Goal: Information Seeking & Learning: Find contact information

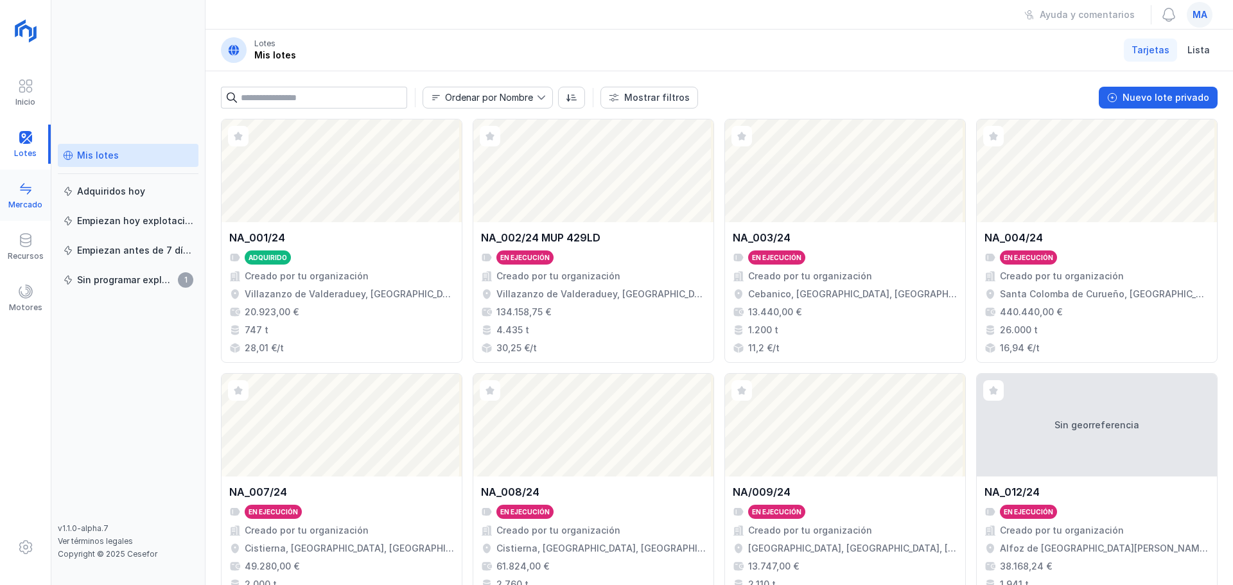
click at [9, 192] on div "Mercado" at bounding box center [25, 195] width 51 height 39
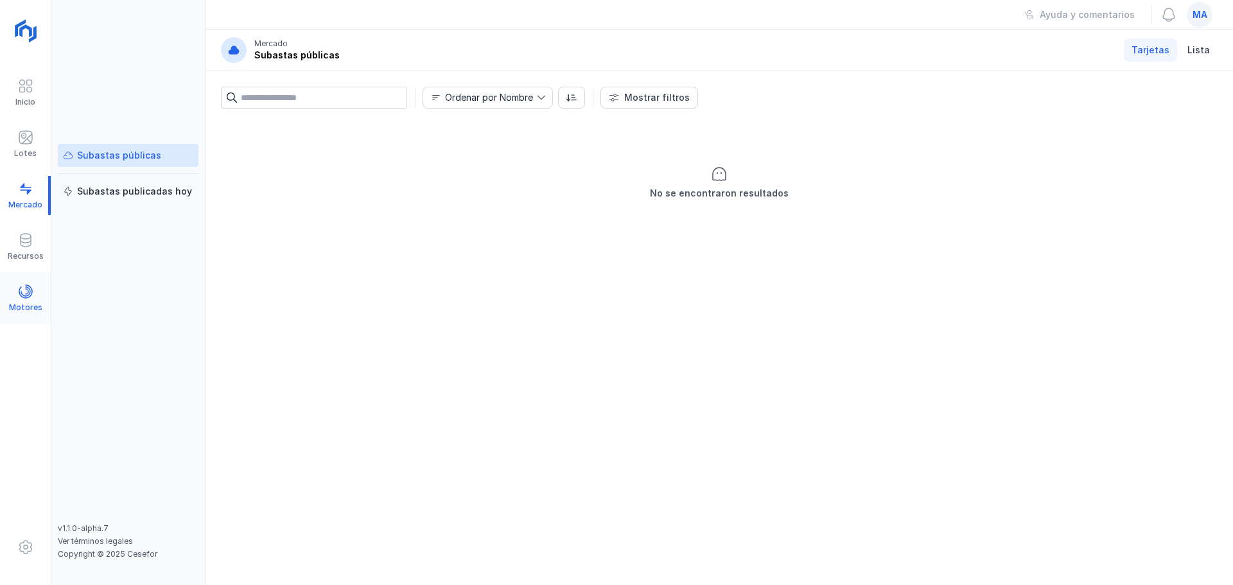
click at [24, 295] on span at bounding box center [25, 291] width 15 height 15
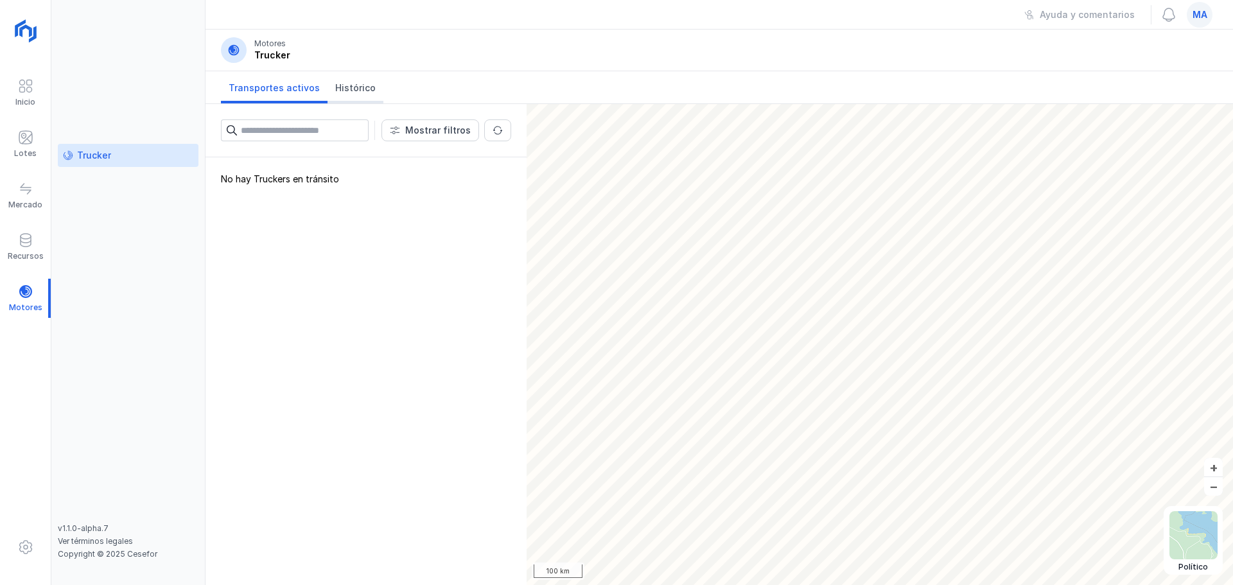
click at [353, 87] on span "Histórico" at bounding box center [355, 88] width 40 height 13
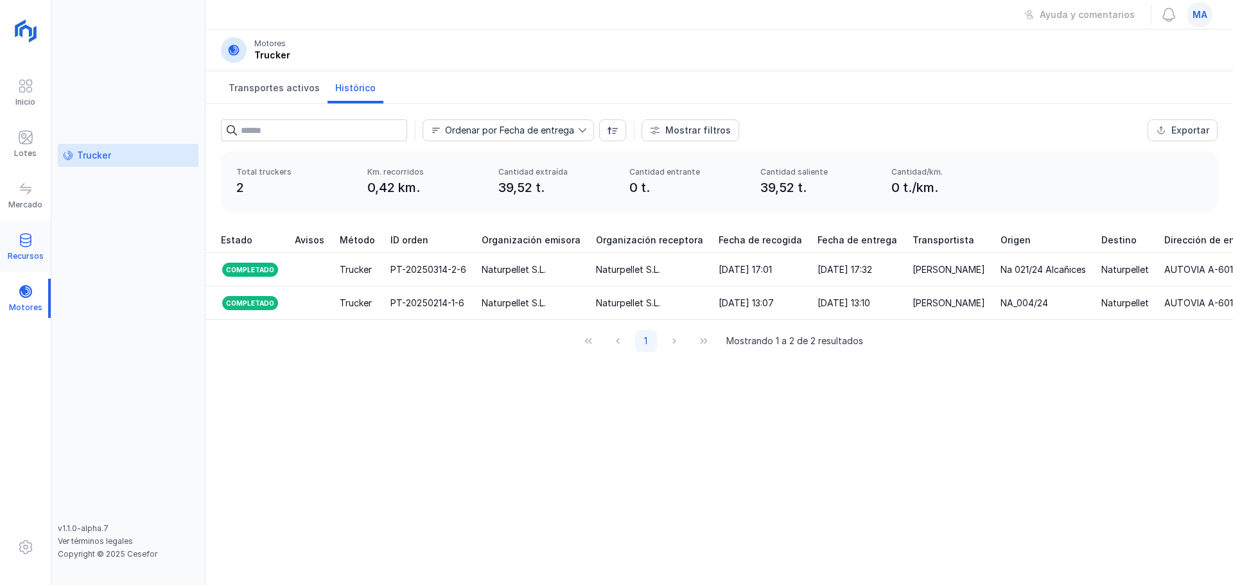
click at [13, 246] on div "Recursos" at bounding box center [25, 246] width 51 height 39
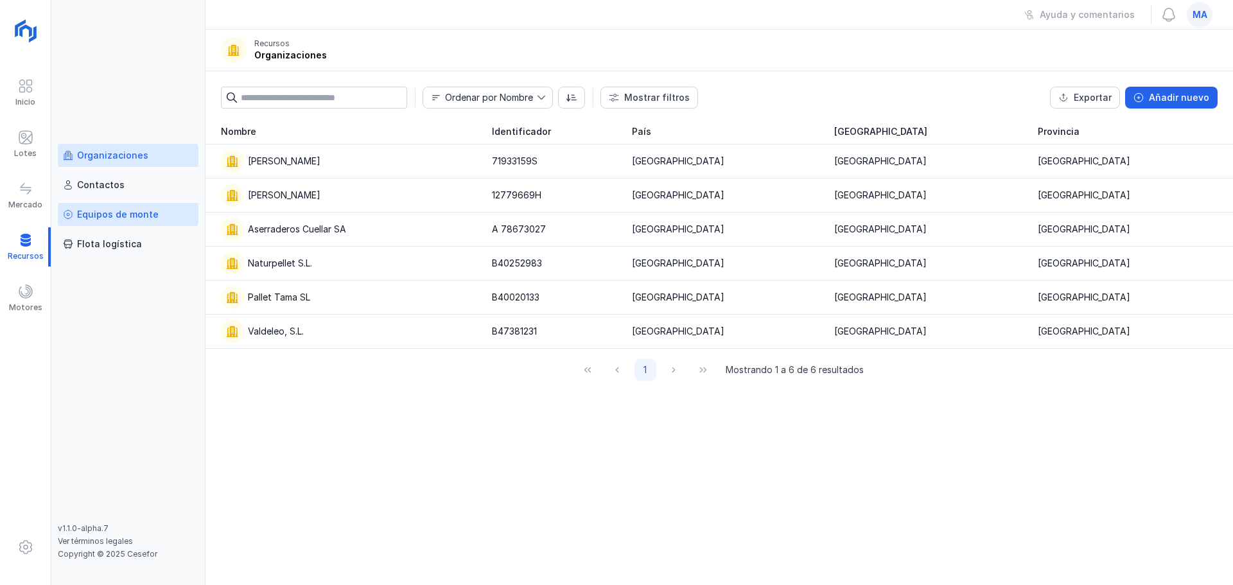
click at [119, 206] on link "Equipos de monte" at bounding box center [128, 214] width 141 height 23
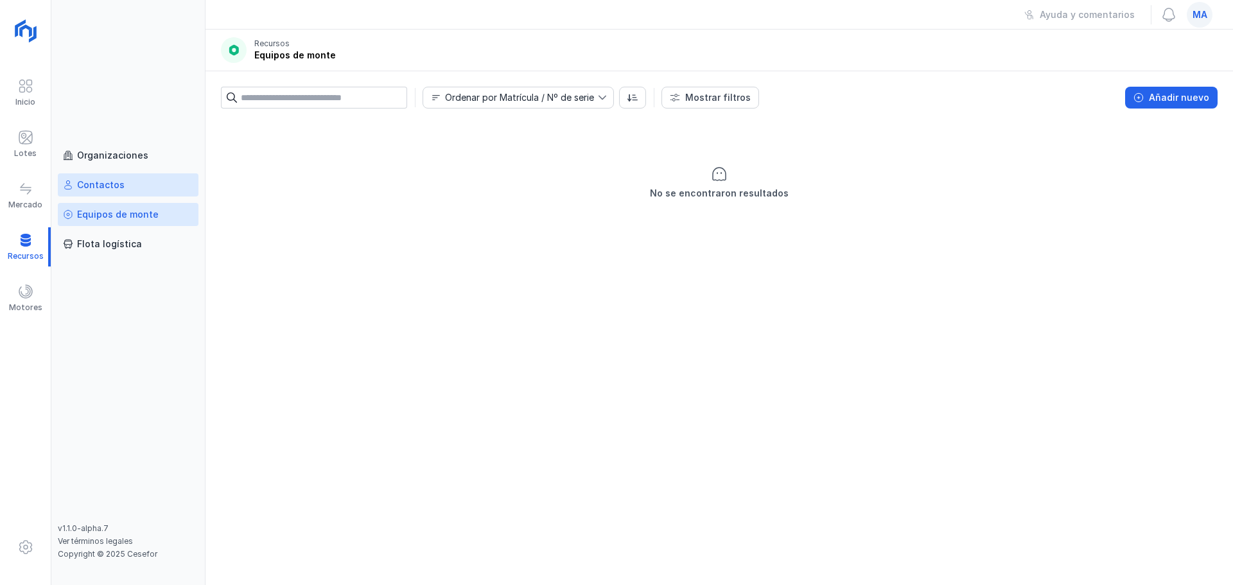
click at [107, 179] on div "Contactos" at bounding box center [101, 185] width 48 height 13
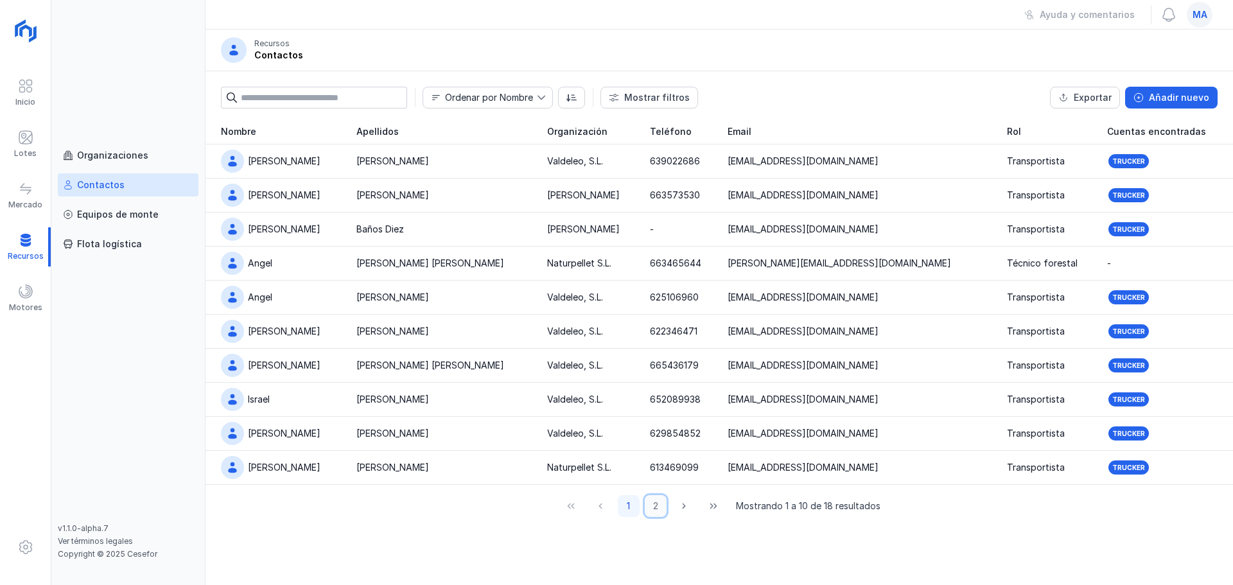
click at [657, 507] on button "2" at bounding box center [656, 506] width 22 height 22
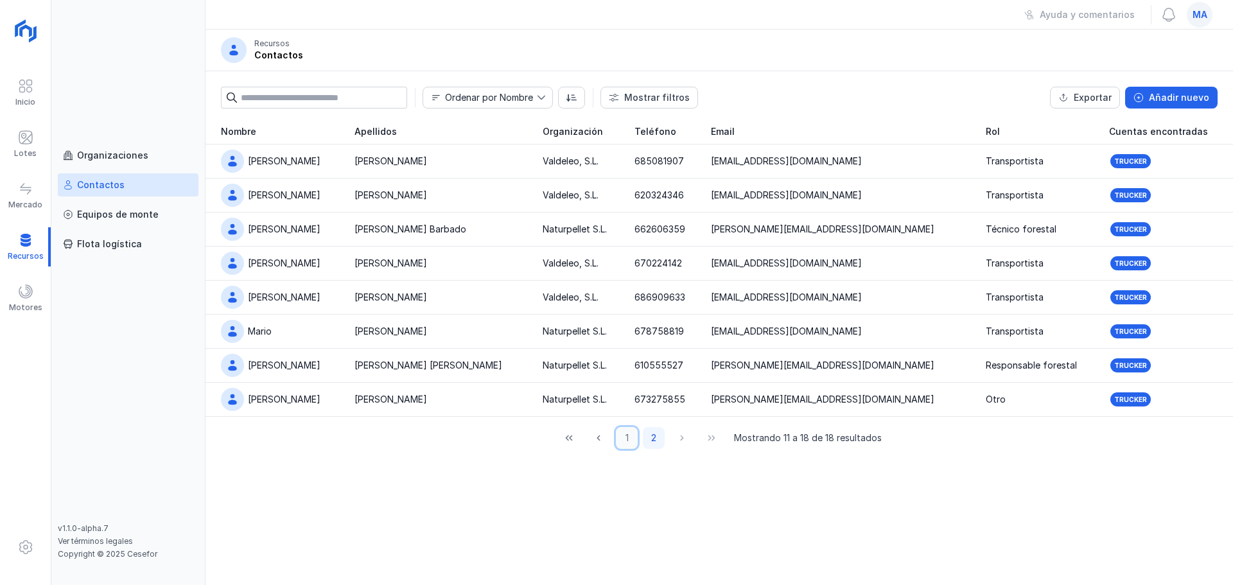
click at [628, 439] on button "1" at bounding box center [627, 438] width 22 height 22
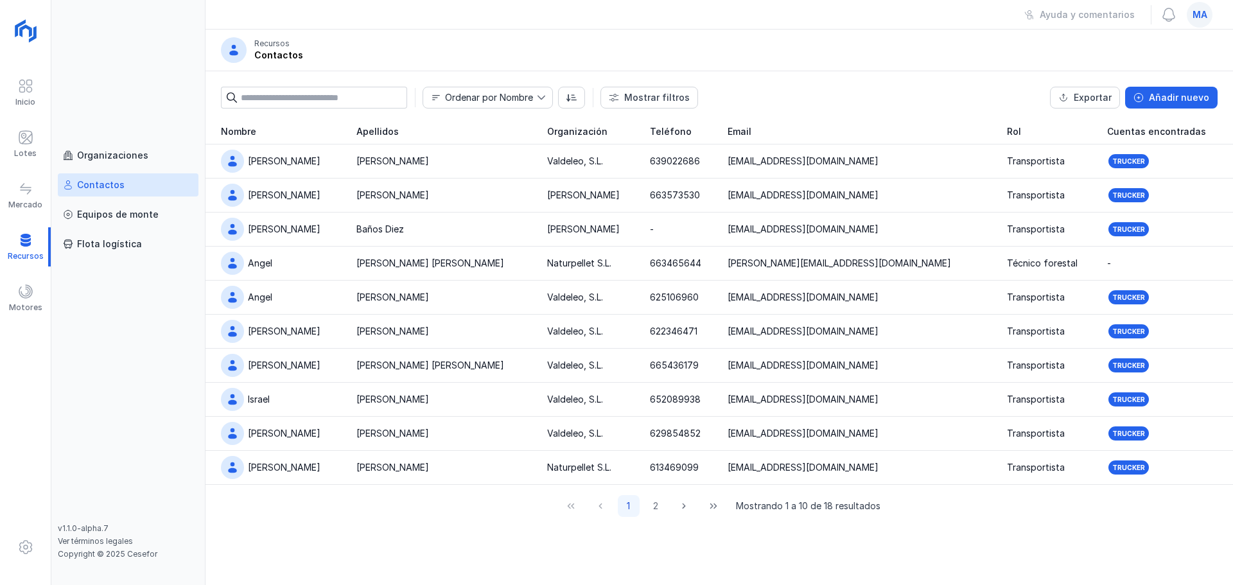
drag, startPoint x: 628, startPoint y: 439, endPoint x: 491, endPoint y: 519, distance: 158.8
click at [491, 519] on div "Nombre Apellidos Organización Teléfono Email Rol Cuentas encontradas [PERSON_NA…" at bounding box center [718, 323] width 1027 height 408
click at [656, 507] on button "2" at bounding box center [656, 506] width 22 height 22
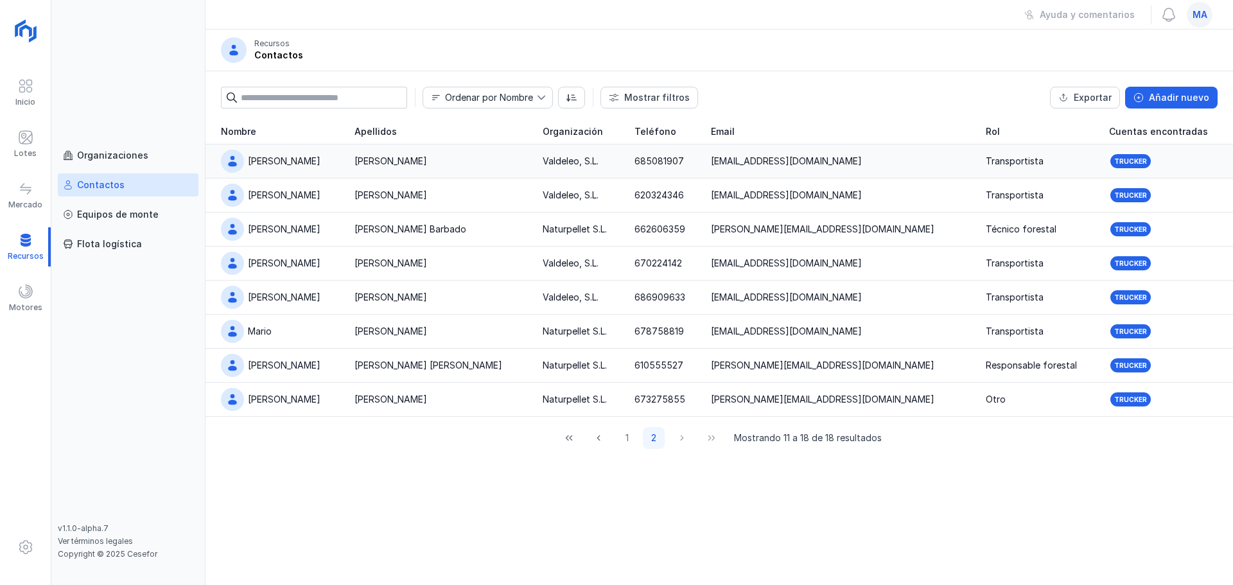
click at [566, 162] on div "Valdeleo, S.L." at bounding box center [581, 161] width 76 height 13
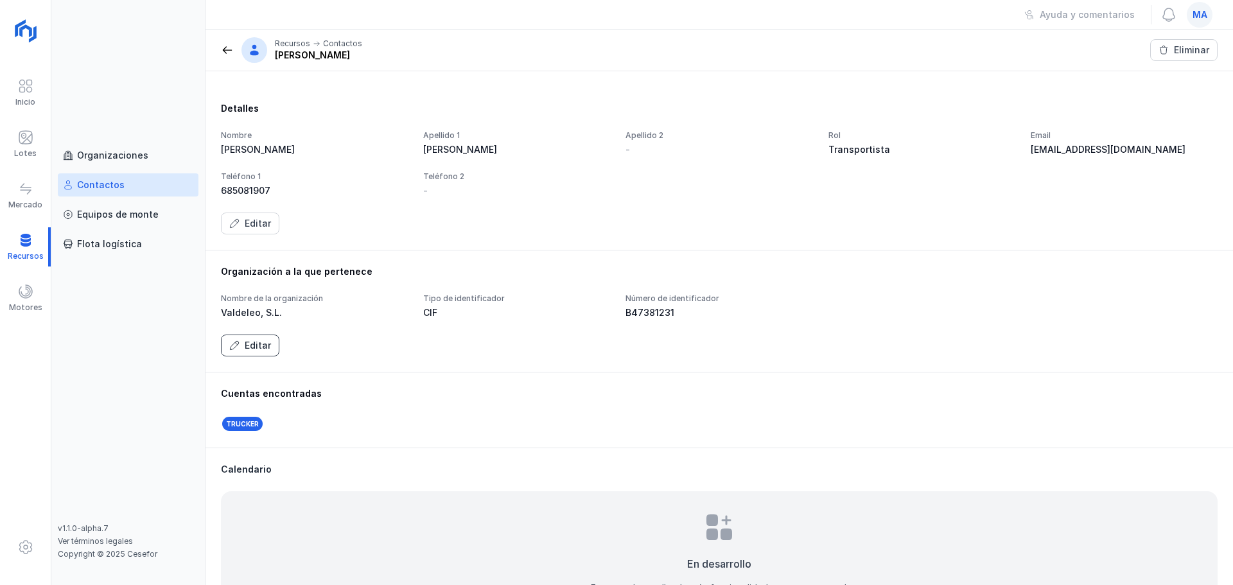
click at [260, 351] on div "Editar" at bounding box center [258, 345] width 26 height 13
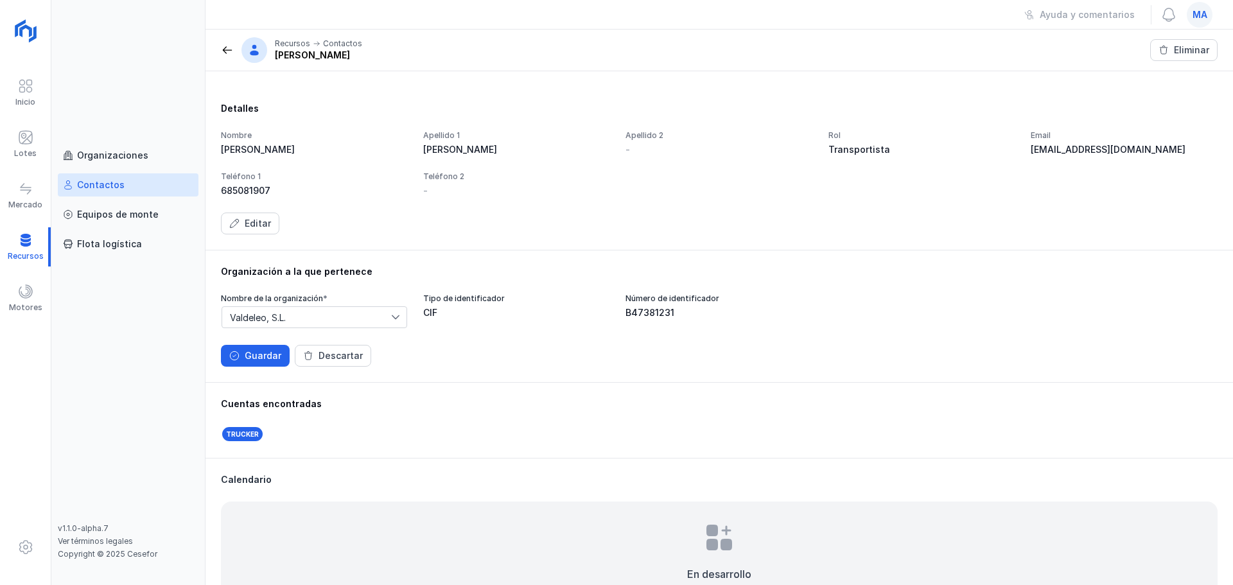
click at [277, 313] on span "Valdeleo, S.L." at bounding box center [306, 317] width 169 height 21
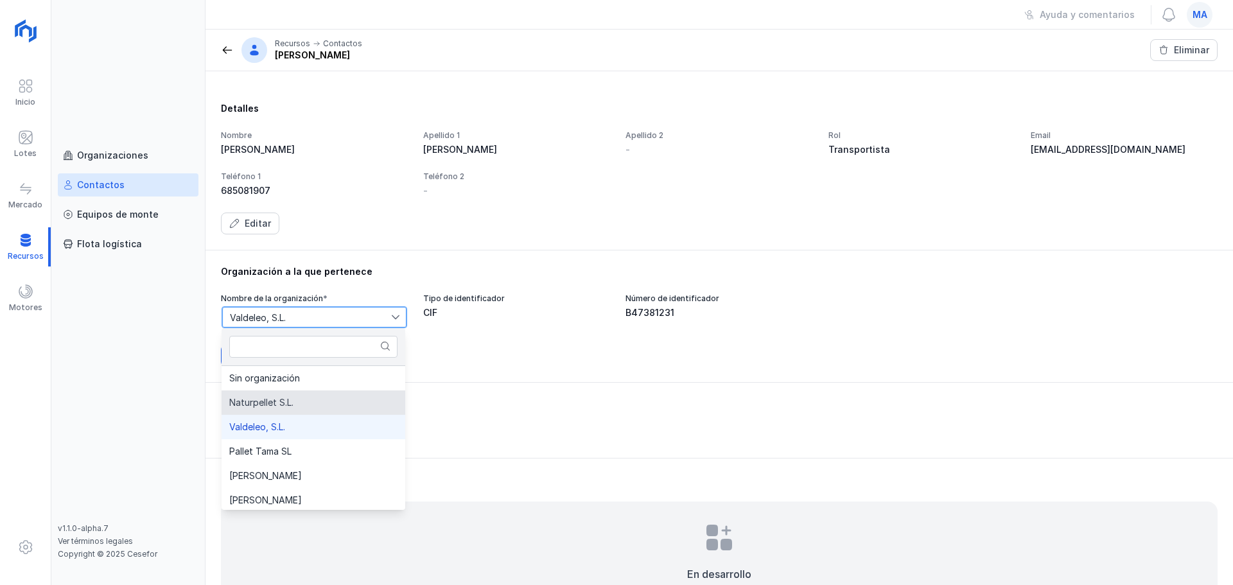
click at [286, 401] on span "Naturpellet S.L." at bounding box center [261, 402] width 64 height 9
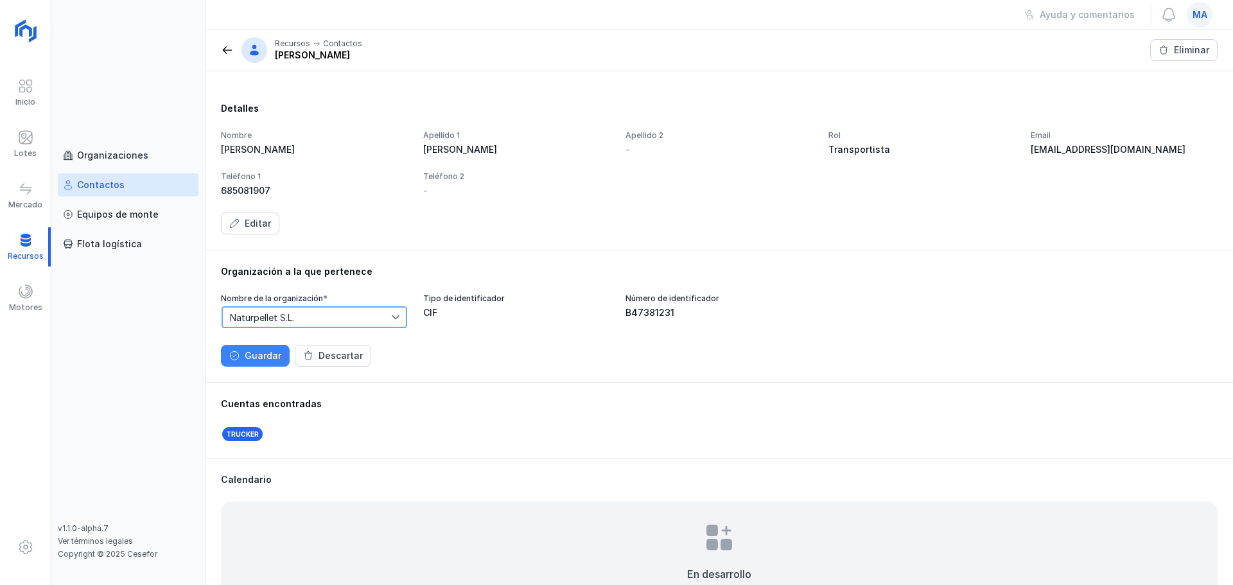
click at [264, 351] on div "Guardar" at bounding box center [263, 355] width 37 height 13
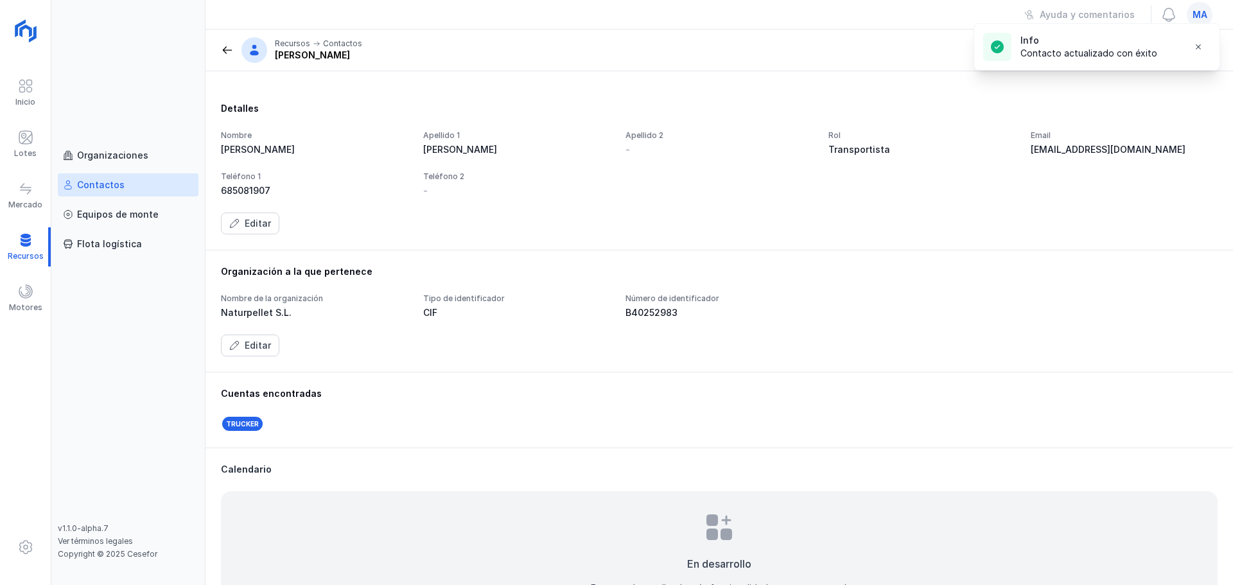
click at [227, 53] on span at bounding box center [227, 50] width 13 height 13
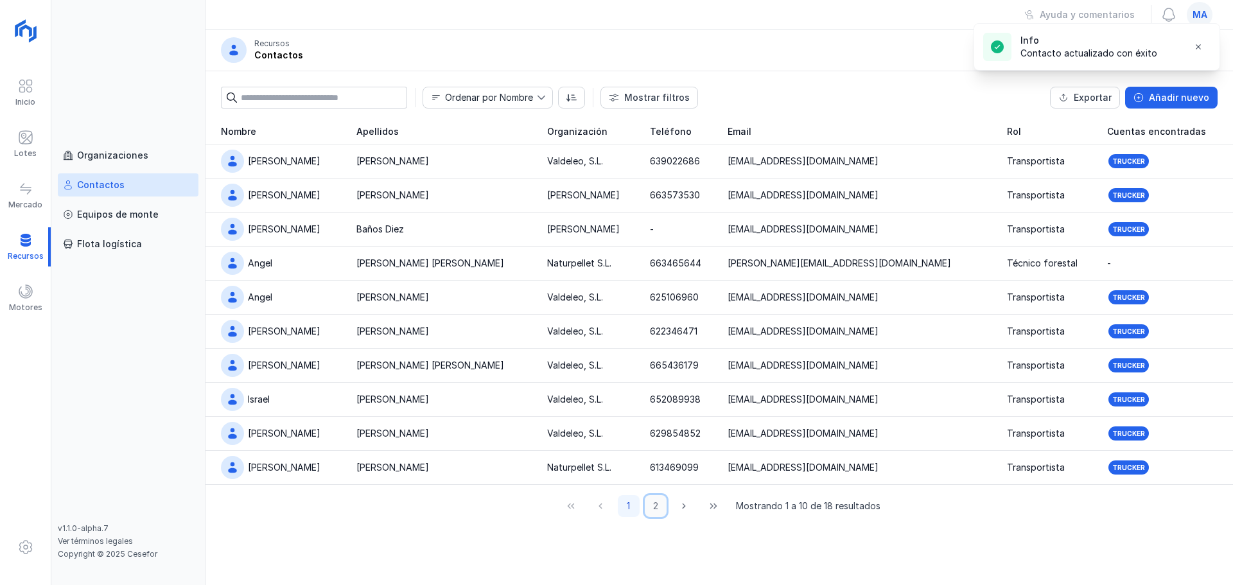
click at [654, 507] on button "2" at bounding box center [656, 506] width 22 height 22
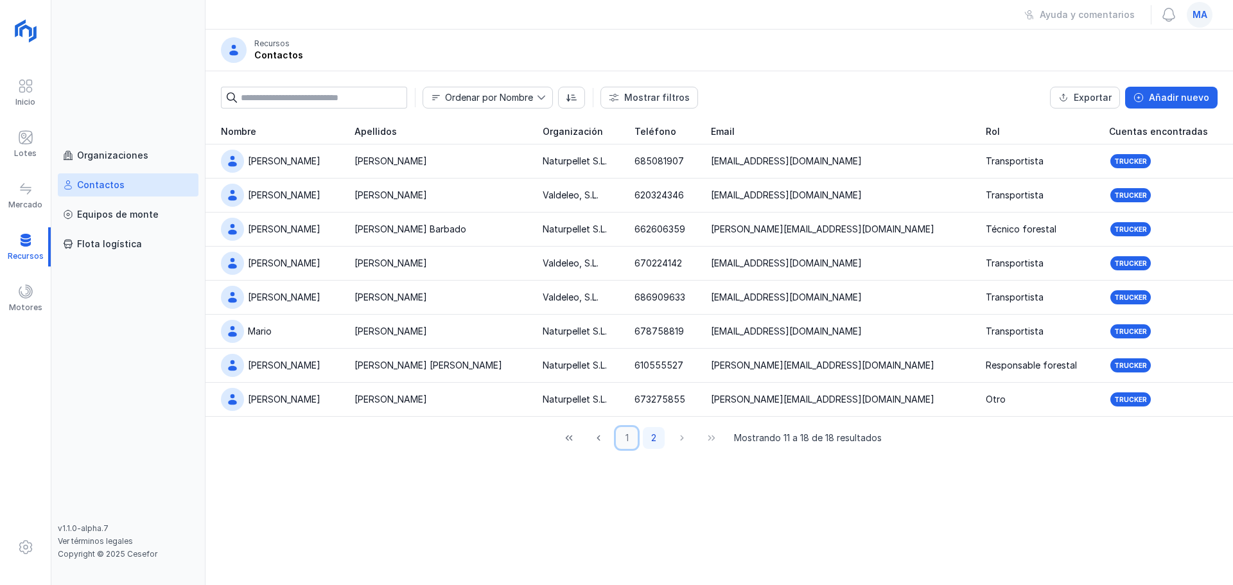
click at [626, 437] on button "1" at bounding box center [627, 438] width 22 height 22
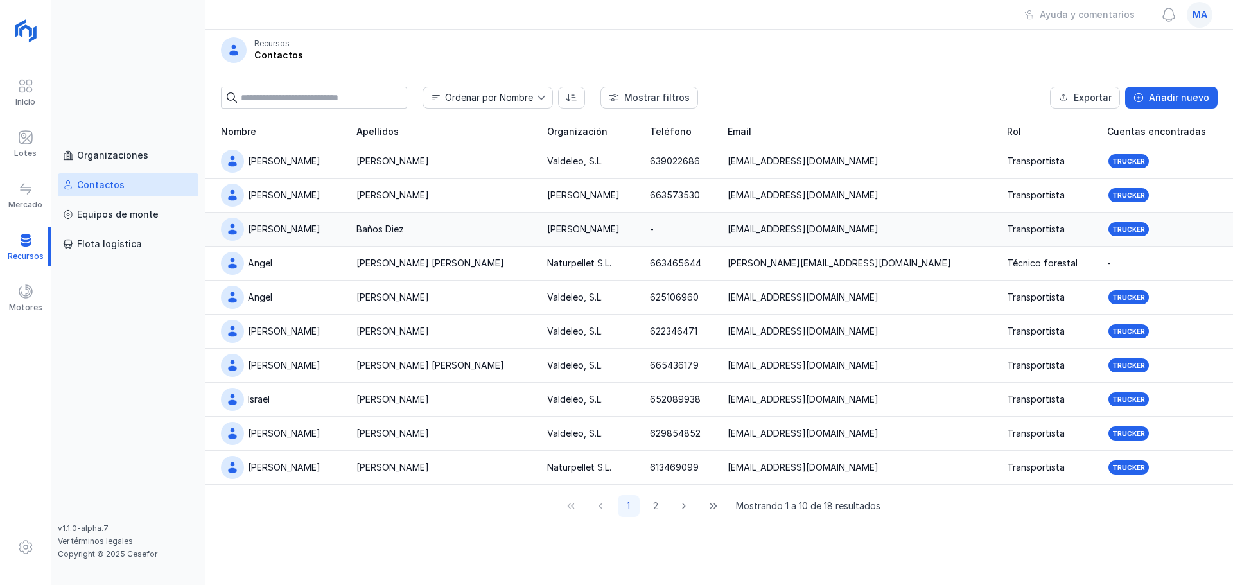
click at [946, 234] on div "[EMAIL_ADDRESS][DOMAIN_NAME]" at bounding box center [859, 229] width 263 height 13
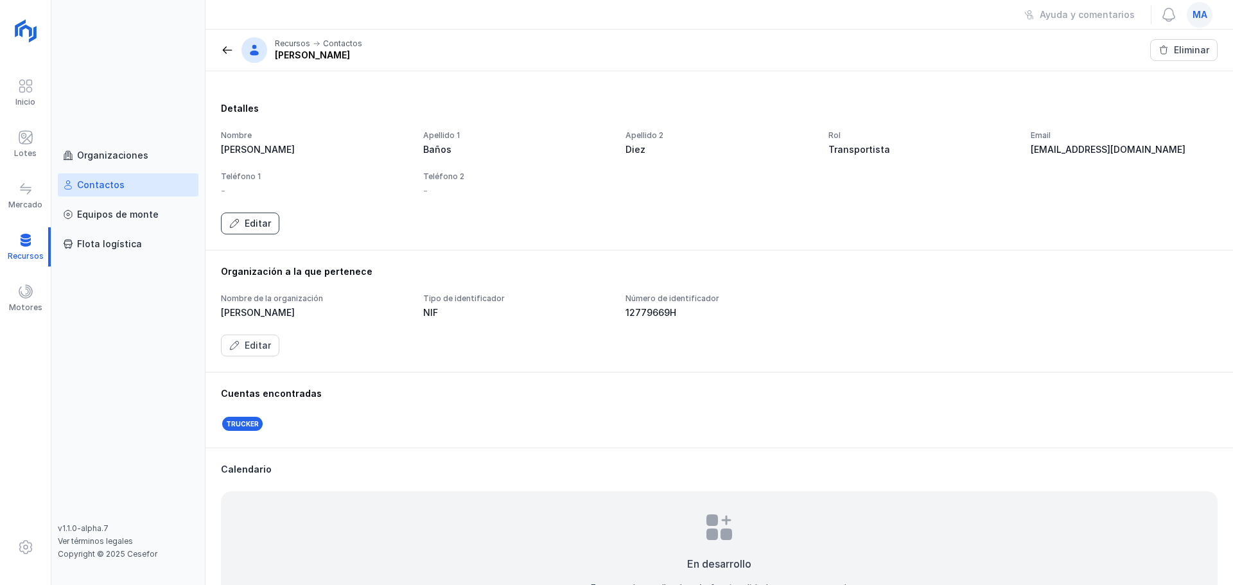
click at [257, 229] on div "Editar" at bounding box center [258, 223] width 26 height 13
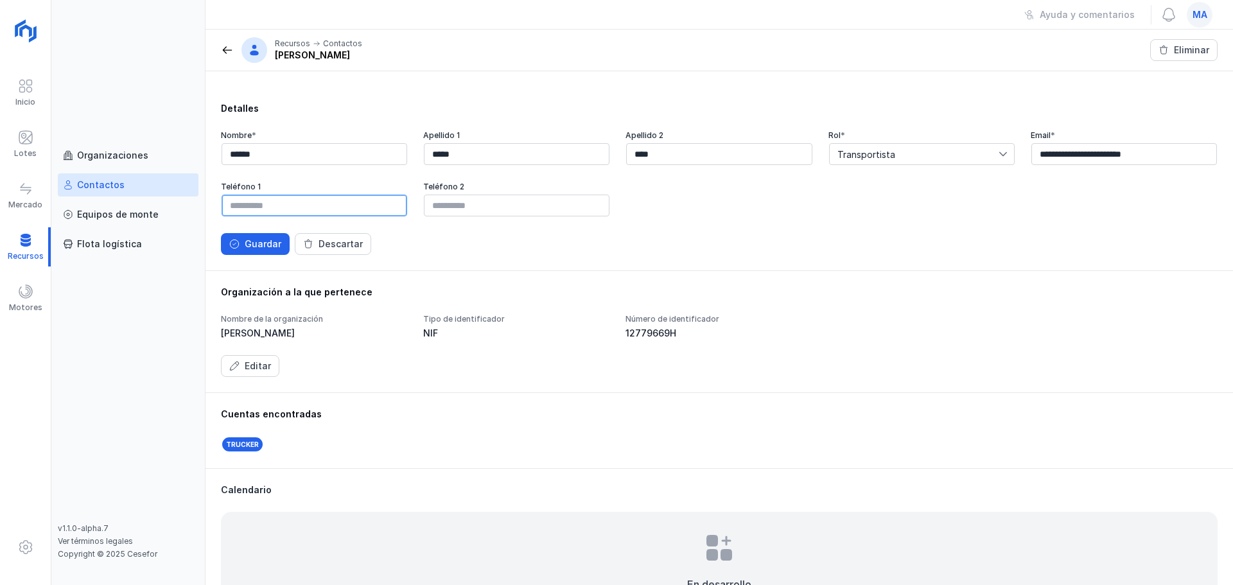
click at [262, 209] on input "text" at bounding box center [315, 206] width 186 height 22
type input "*********"
click at [235, 245] on span "Guardar" at bounding box center [234, 244] width 10 height 10
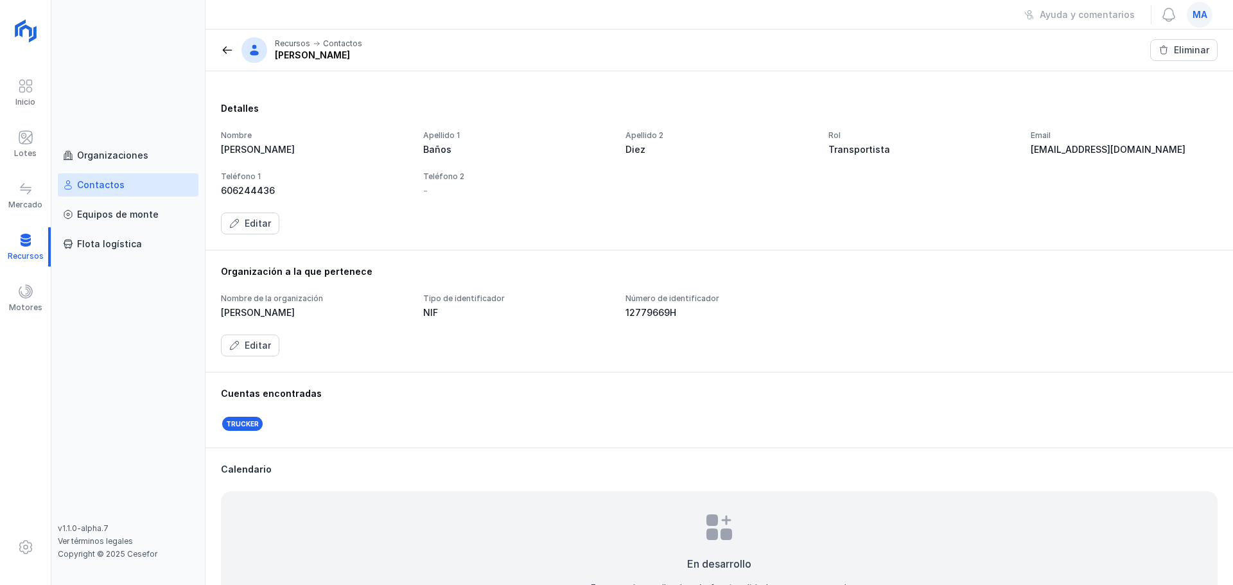
click at [92, 189] on div "Contactos" at bounding box center [101, 185] width 48 height 13
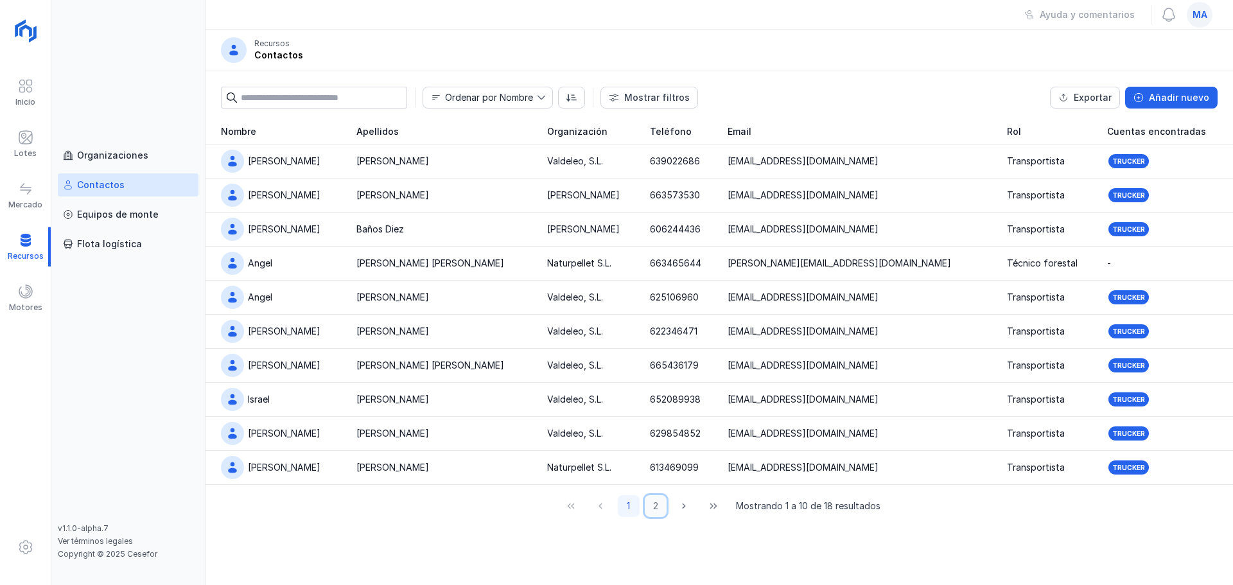
click at [658, 509] on button "2" at bounding box center [656, 506] width 22 height 22
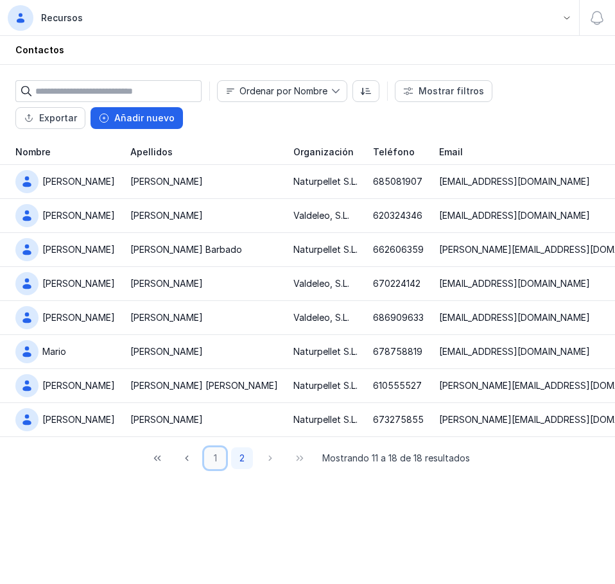
click at [223, 468] on button "1" at bounding box center [215, 459] width 22 height 22
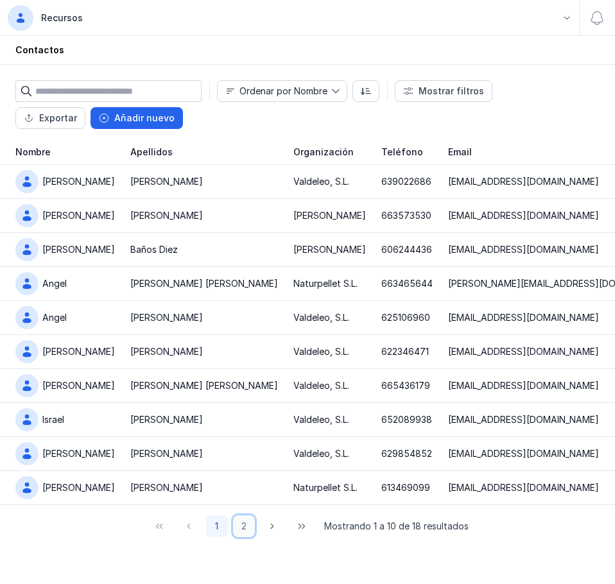
click at [245, 536] on button "2" at bounding box center [244, 527] width 22 height 22
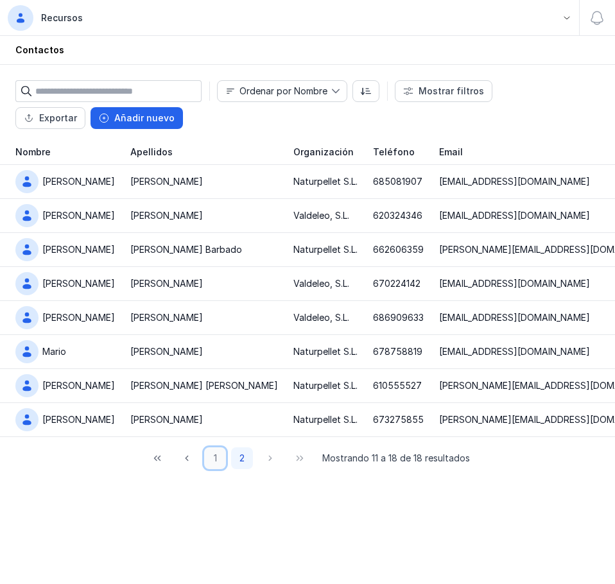
click at [223, 467] on button "1" at bounding box center [215, 459] width 22 height 22
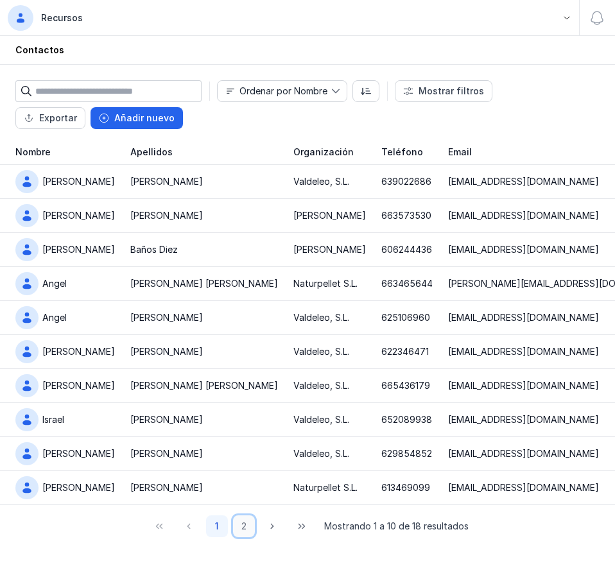
drag, startPoint x: 245, startPoint y: 528, endPoint x: 247, endPoint y: 536, distance: 7.8
click at [247, 536] on button "2" at bounding box center [244, 527] width 22 height 22
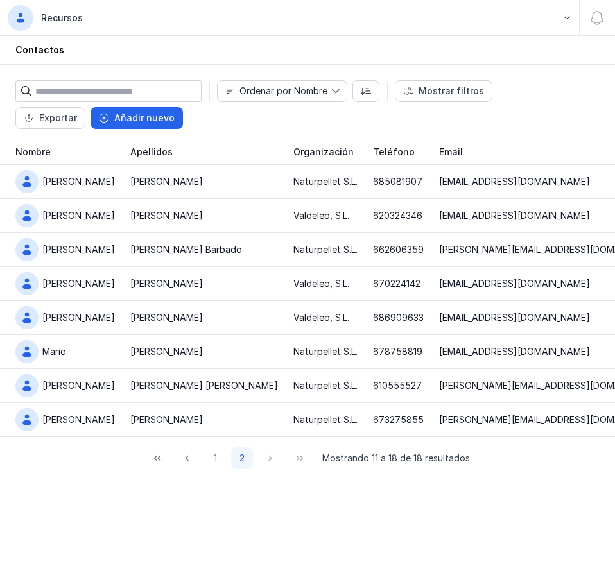
click at [247, 536] on div "Nombre Apellidos Organización Teléfono Email Rol Cuentas encontradas [PERSON_NA…" at bounding box center [307, 361] width 615 height 445
click at [216, 469] on button "1" at bounding box center [215, 459] width 22 height 22
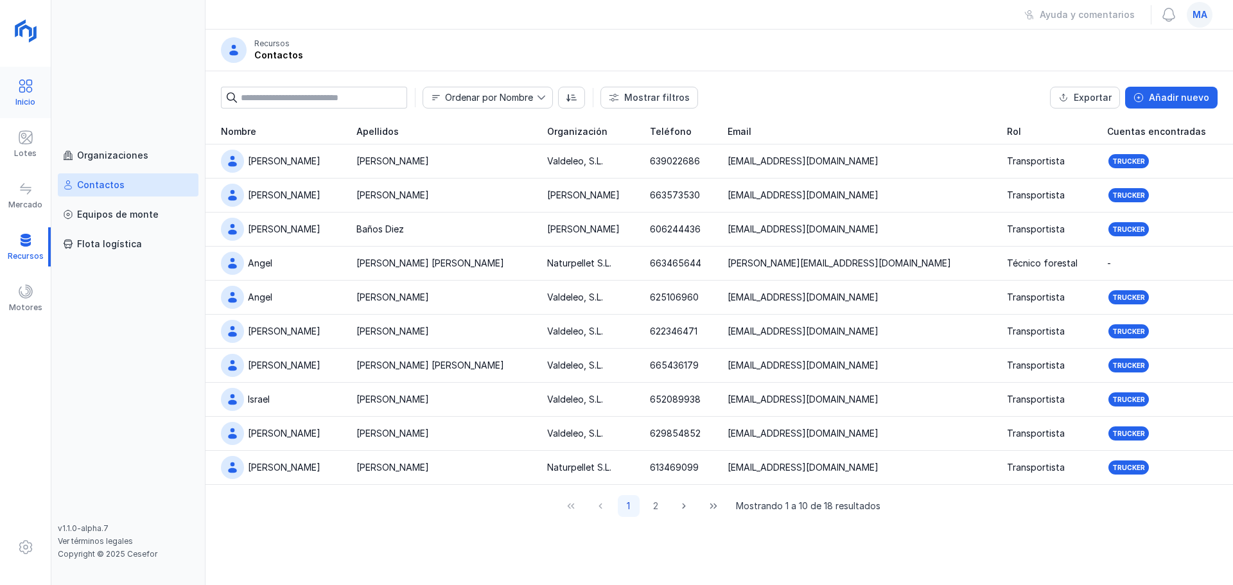
click at [7, 97] on div "Inicio" at bounding box center [25, 92] width 51 height 39
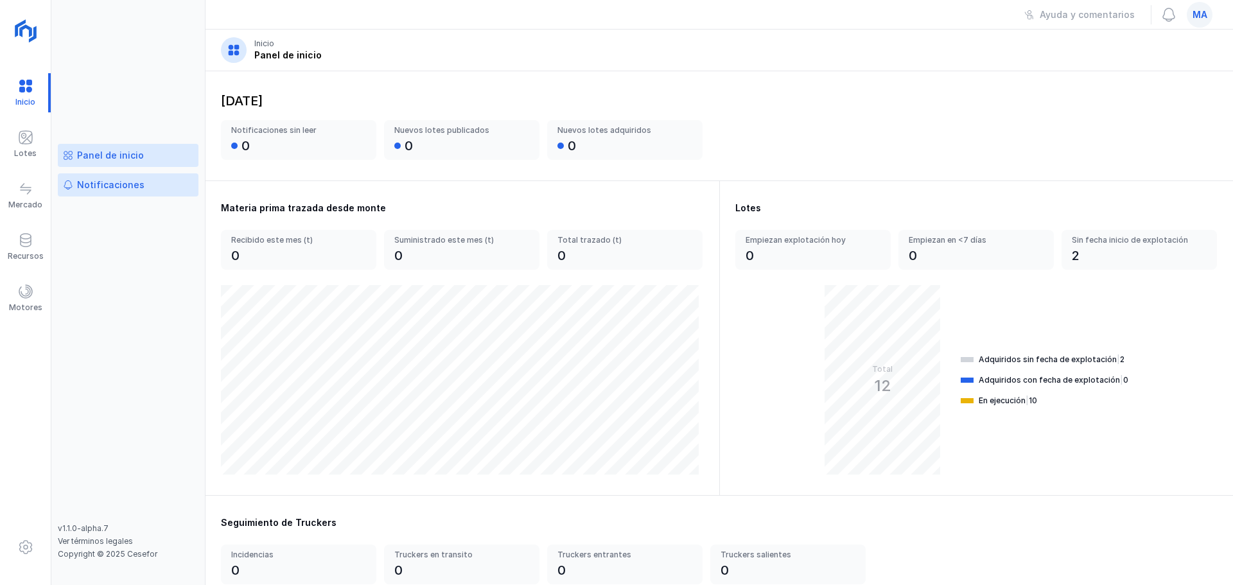
click at [128, 189] on div "Notificaciones" at bounding box center [110, 185] width 67 height 13
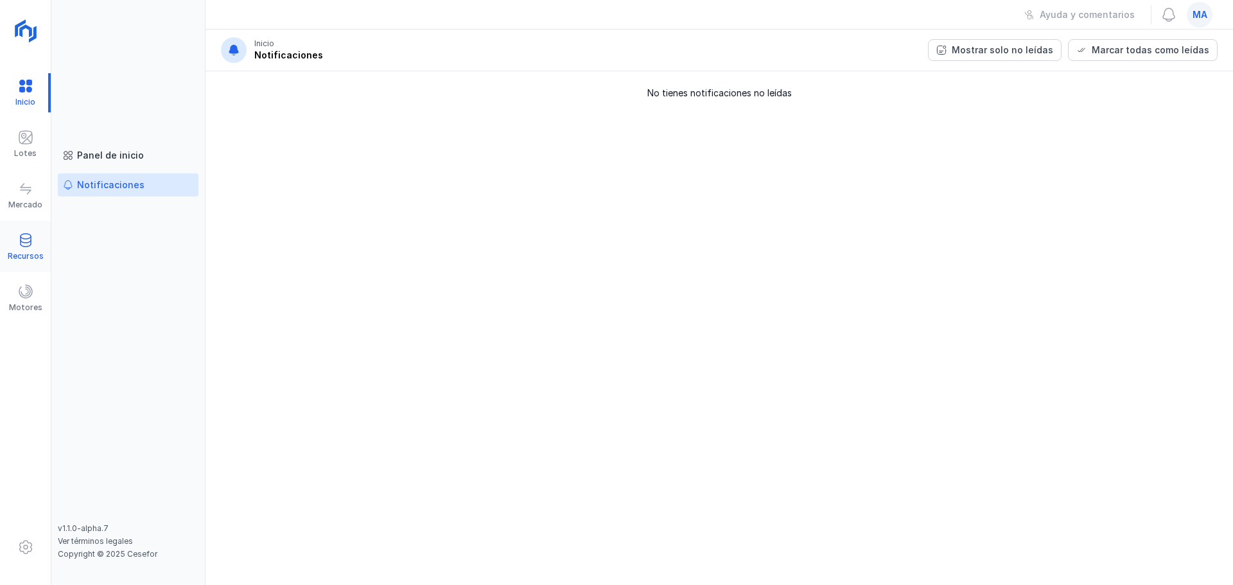
click at [28, 233] on span at bounding box center [25, 239] width 15 height 15
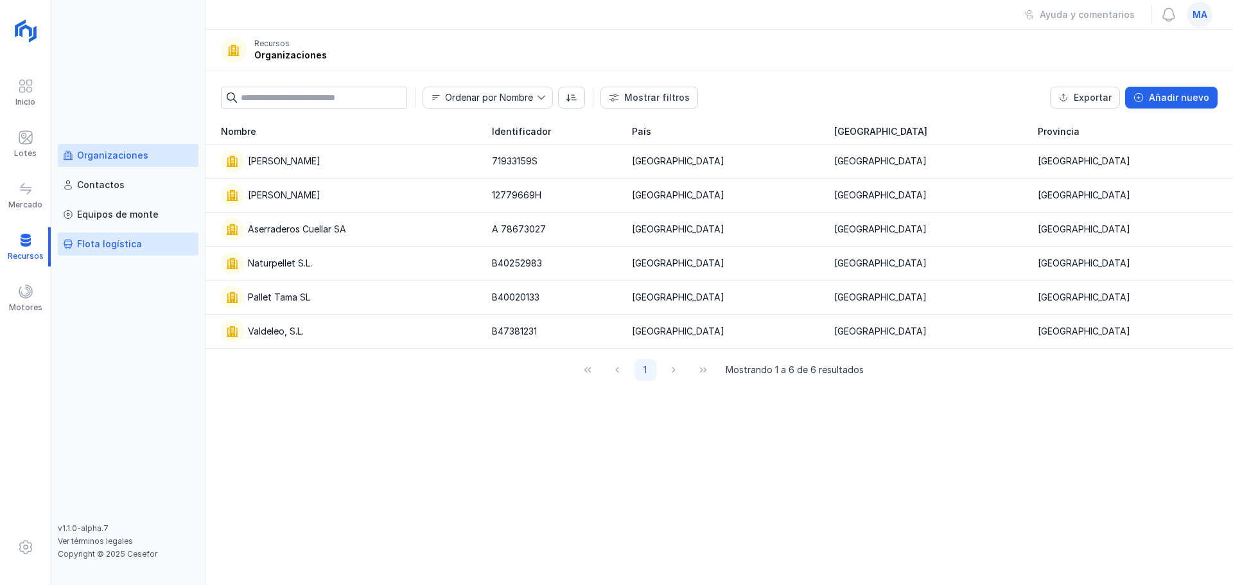
click at [131, 247] on div "Flota logística" at bounding box center [109, 244] width 65 height 13
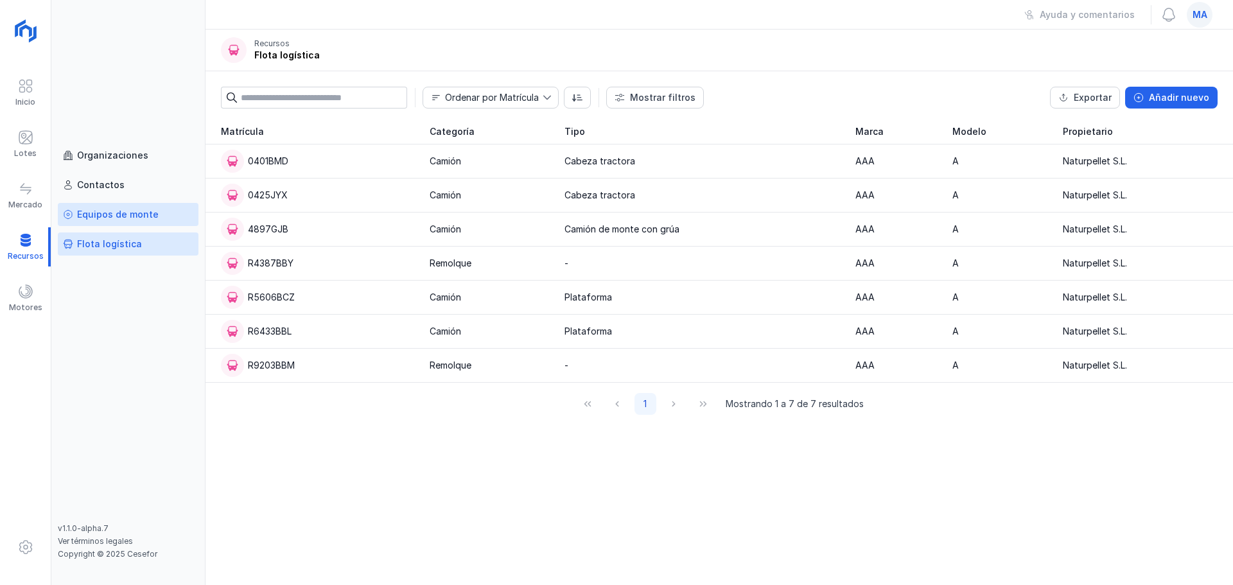
click at [118, 218] on div "Equipos de monte" at bounding box center [118, 214] width 82 height 13
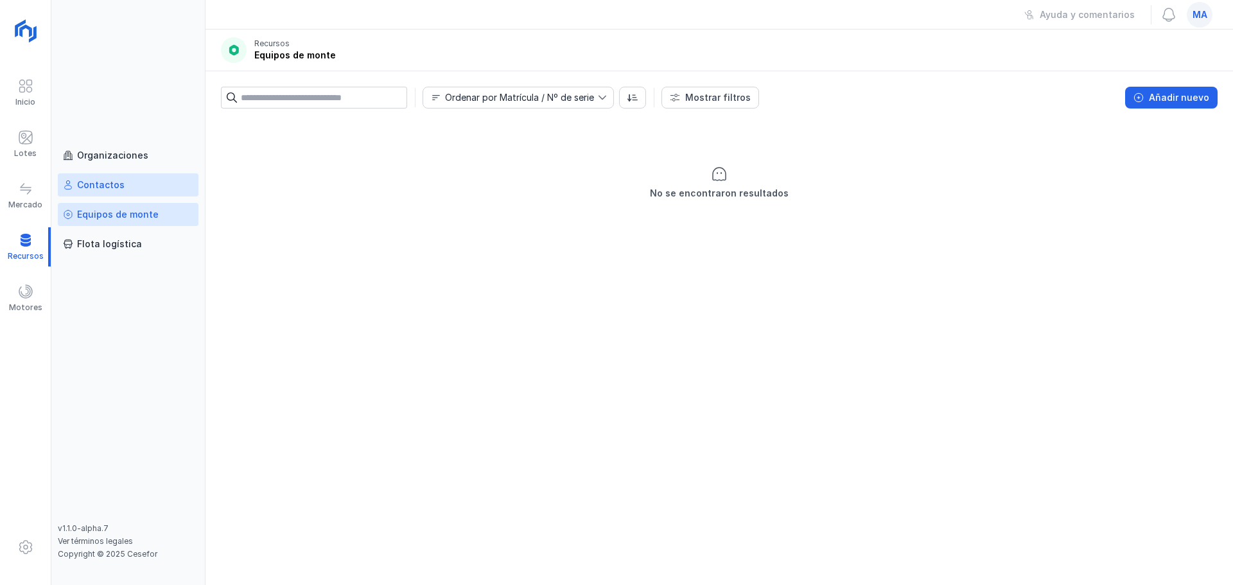
click at [113, 186] on div "Contactos" at bounding box center [101, 185] width 48 height 13
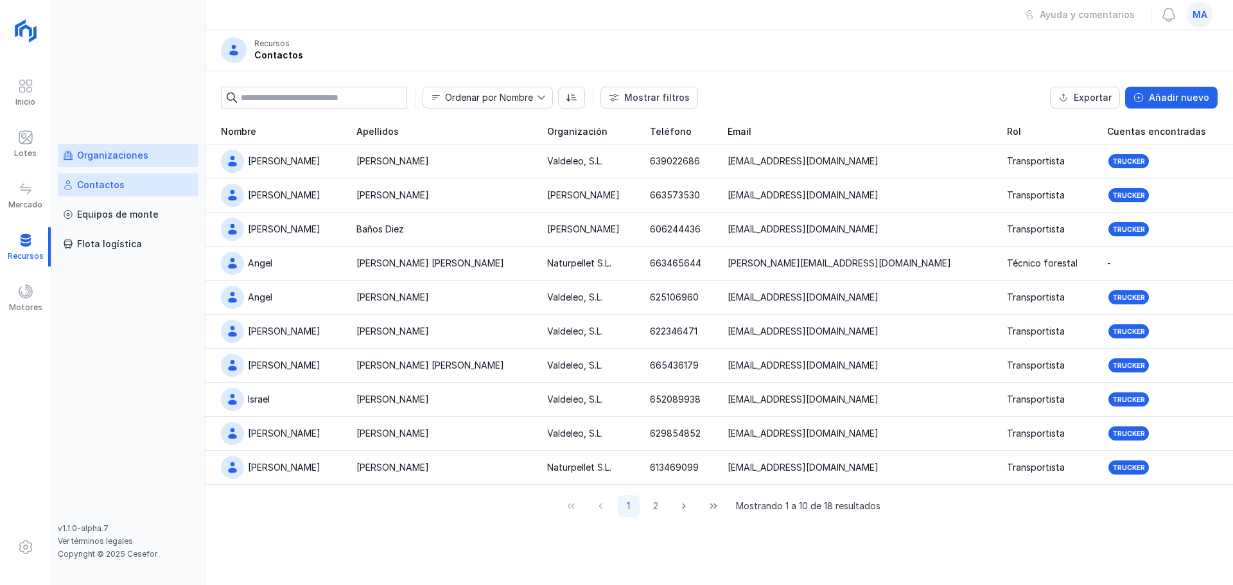
click at [110, 150] on div "Organizaciones" at bounding box center [112, 155] width 71 height 13
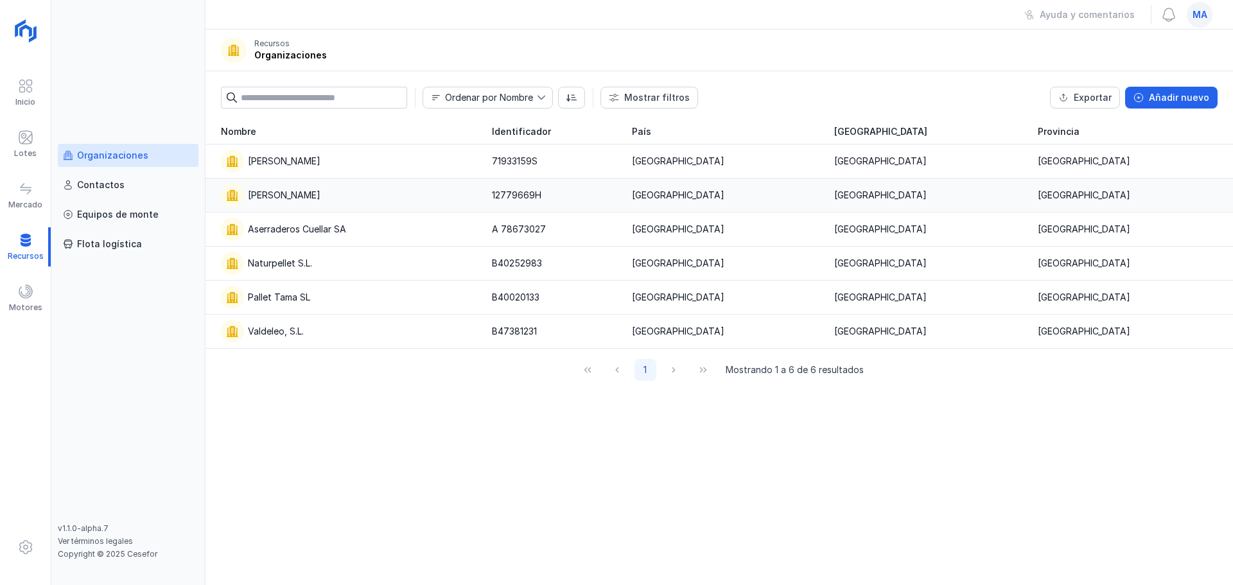
click at [484, 180] on td "[PERSON_NAME]" at bounding box center [344, 196] width 279 height 34
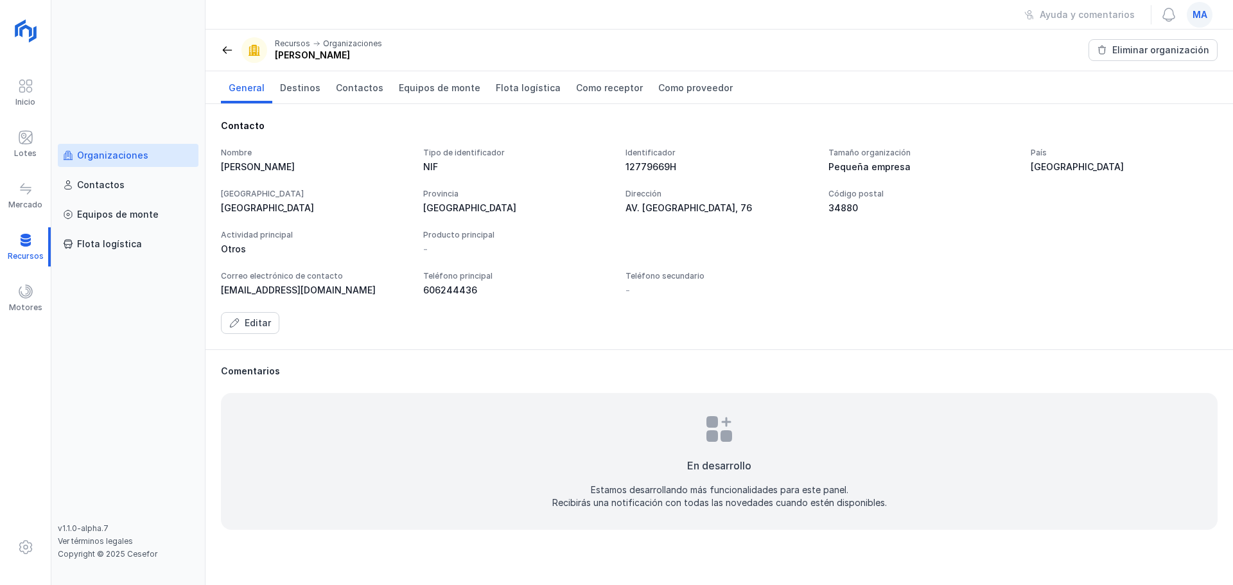
click at [234, 46] on div "Recursos Organizaciones [PERSON_NAME]" at bounding box center [301, 50] width 161 height 26
click at [227, 46] on span at bounding box center [227, 50] width 13 height 13
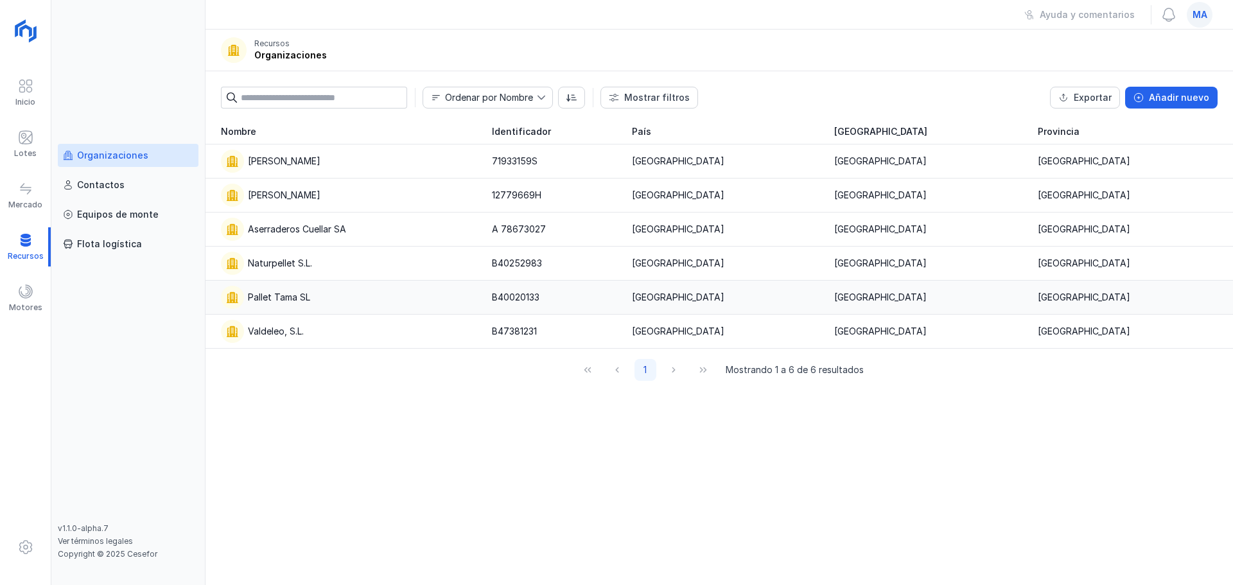
click at [306, 301] on div "Pallet Tama SL" at bounding box center [279, 297] width 62 height 13
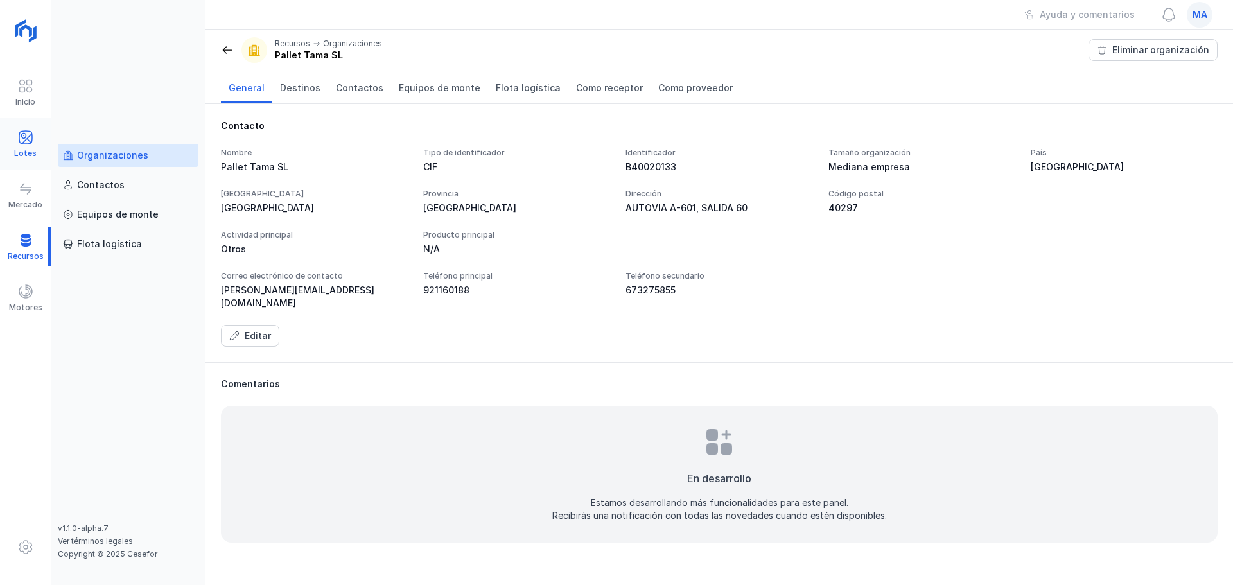
click at [12, 139] on div "Lotes" at bounding box center [25, 144] width 51 height 39
